Goal: Task Accomplishment & Management: Use online tool/utility

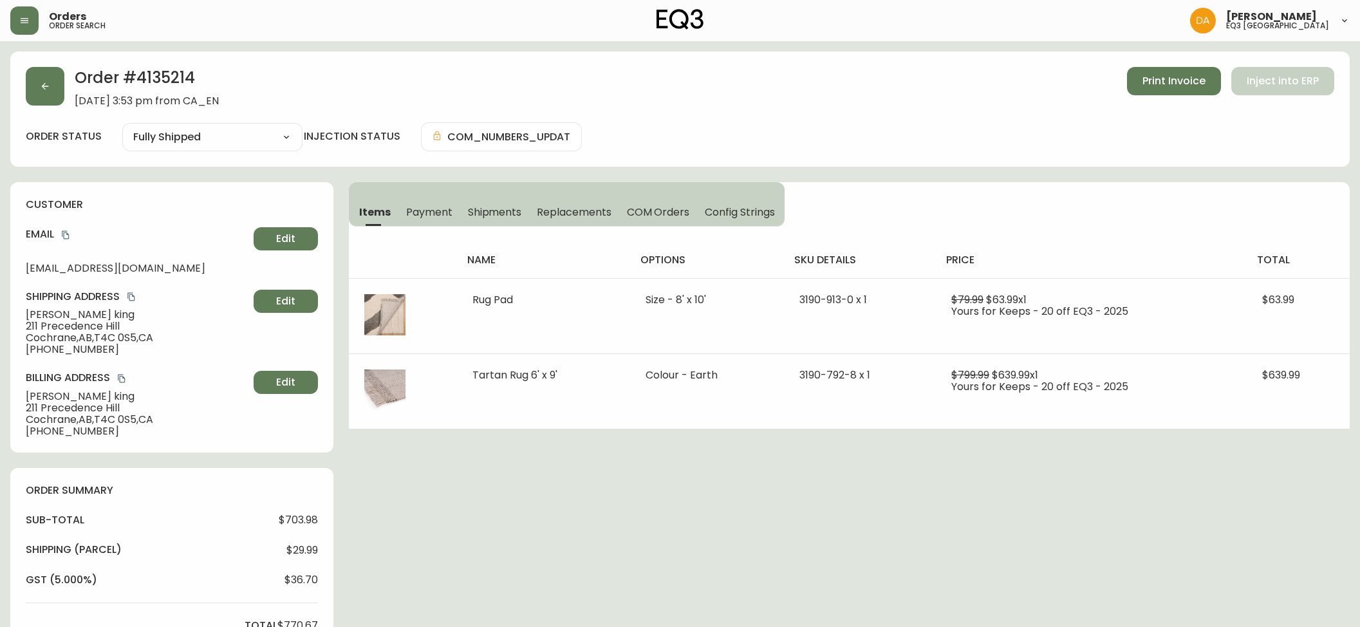
select select "FULLY_SHIPPED"
click at [32, 24] on button "button" at bounding box center [24, 20] width 28 height 28
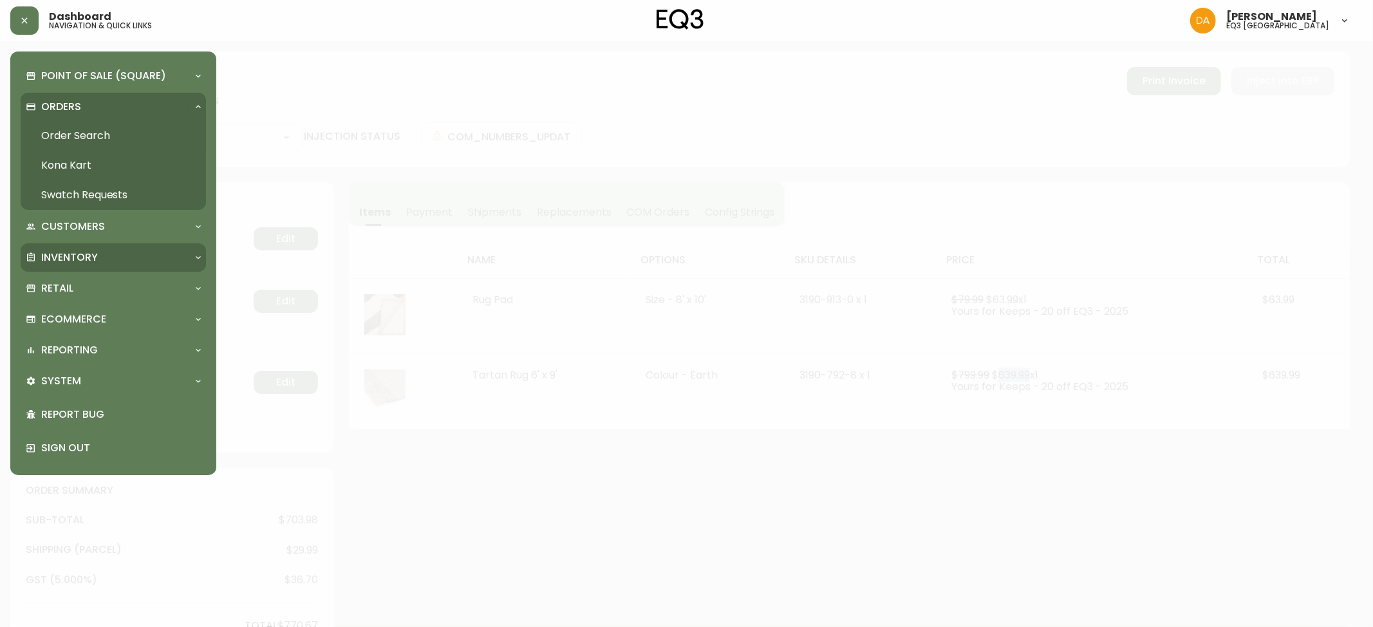
click at [80, 268] on div "Inventory" at bounding box center [113, 257] width 185 height 28
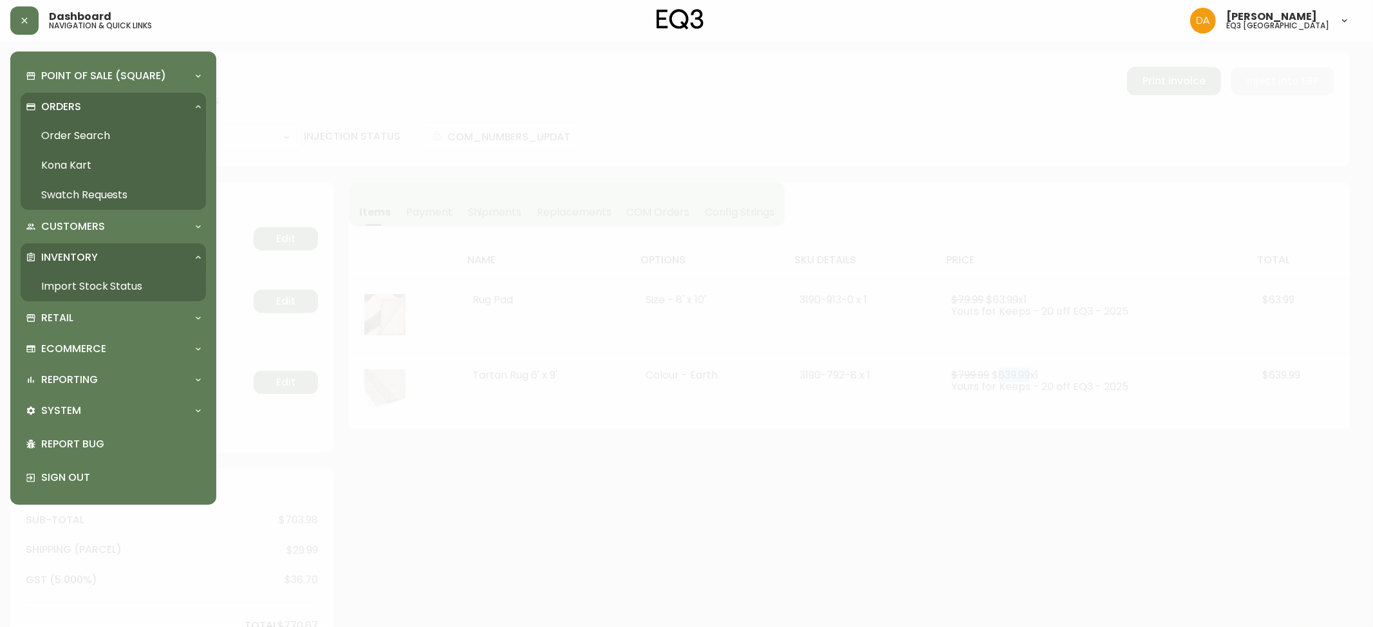
click at [85, 286] on link "Import Stock Status" at bounding box center [113, 287] width 185 height 30
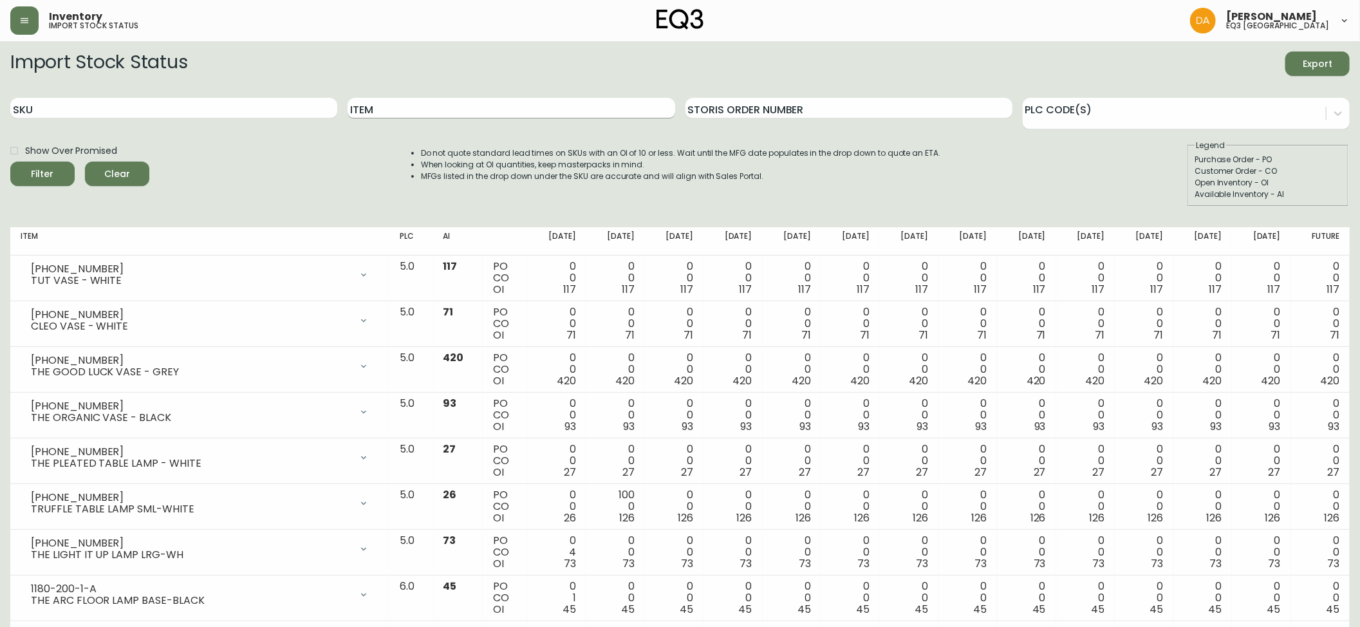
click at [364, 107] on input "Item" at bounding box center [511, 108] width 327 height 21
click at [10, 162] on button "Filter" at bounding box center [42, 174] width 64 height 24
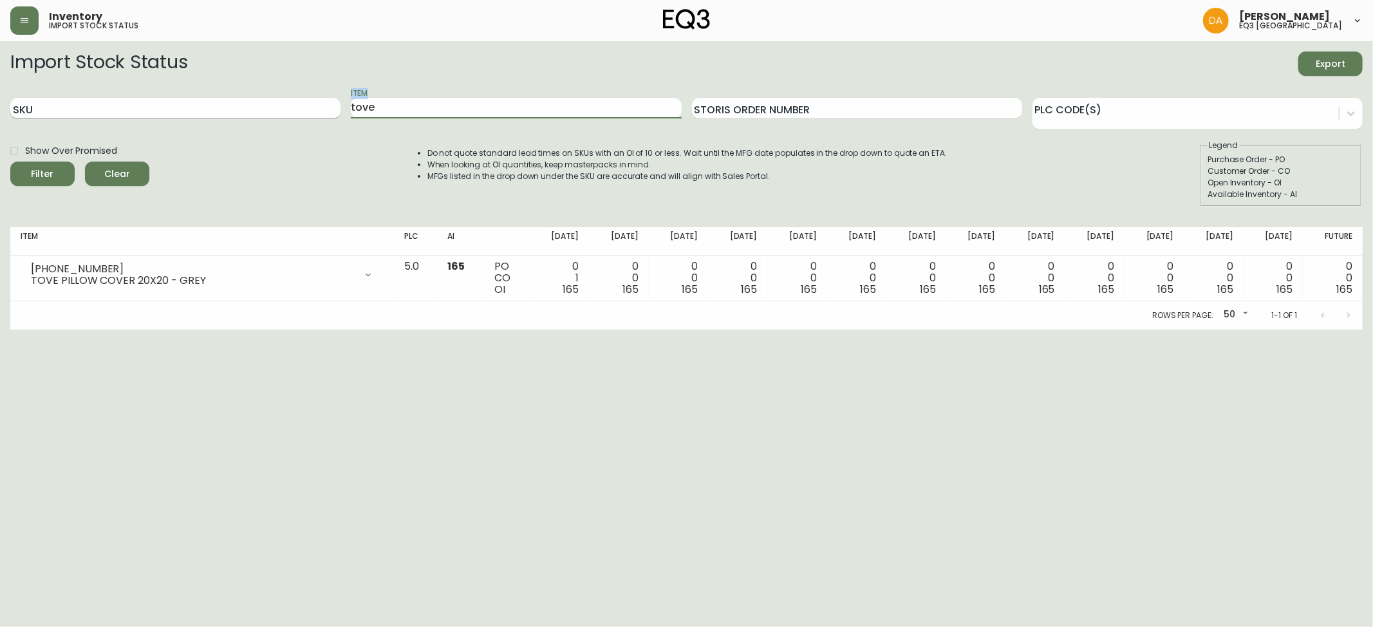
drag, startPoint x: 418, startPoint y: 95, endPoint x: 238, endPoint y: 106, distance: 180.6
click at [238, 106] on div "SKU Item tove Storis Order Number PLC Code(s)" at bounding box center [686, 109] width 1353 height 42
drag, startPoint x: 162, startPoint y: 116, endPoint x: 140, endPoint y: 119, distance: 22.8
click at [145, 117] on div "SKU Item tove Storis Order Number PLC Code(s)" at bounding box center [686, 109] width 1353 height 42
type input "dew"
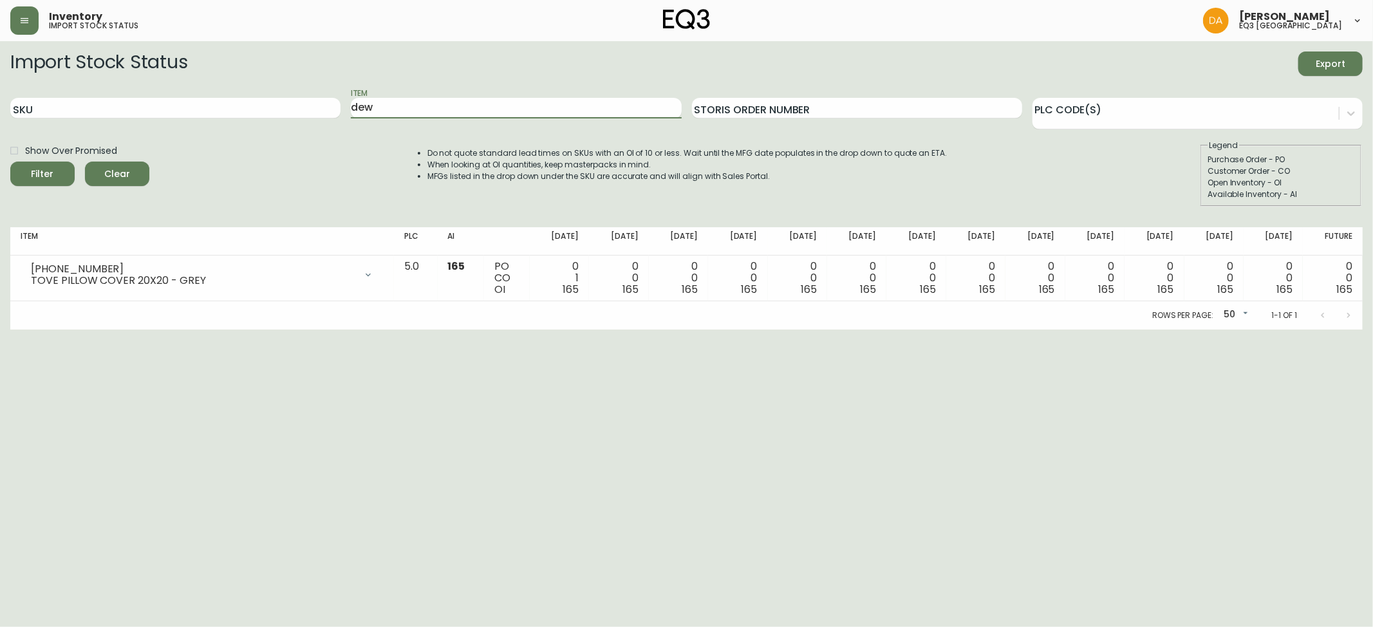
click at [10, 162] on button "Filter" at bounding box center [42, 174] width 64 height 24
